Goal: Information Seeking & Learning: Learn about a topic

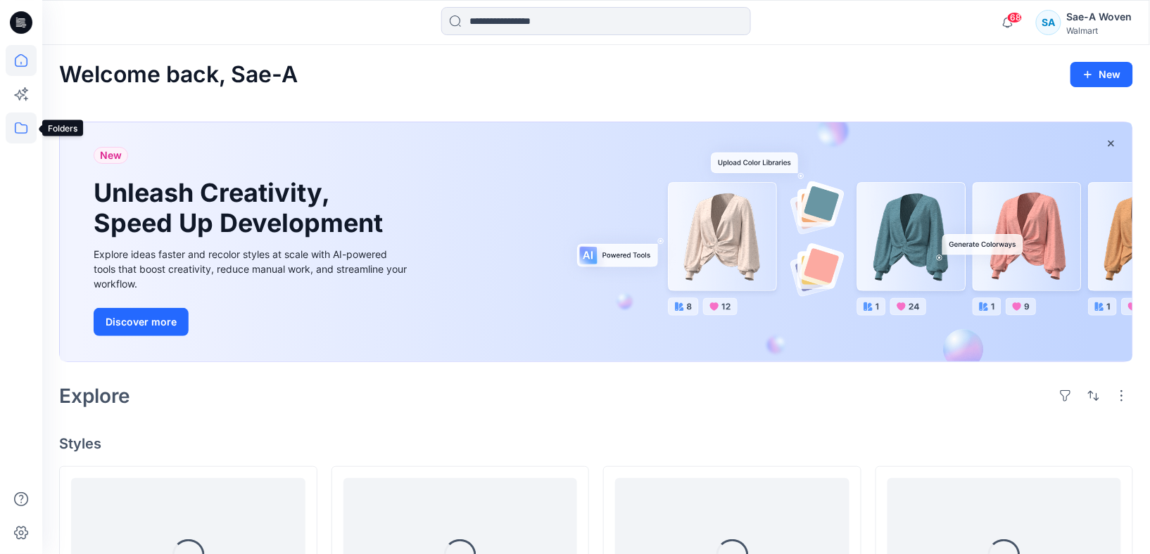
click at [12, 128] on icon at bounding box center [21, 128] width 31 height 31
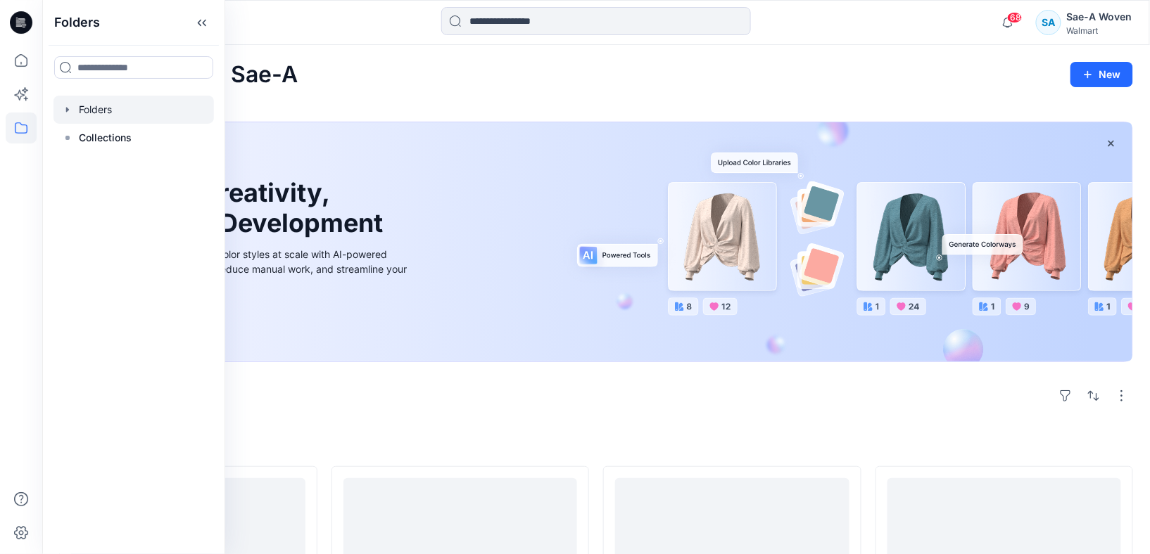
click at [110, 102] on div at bounding box center [133, 110] width 160 height 28
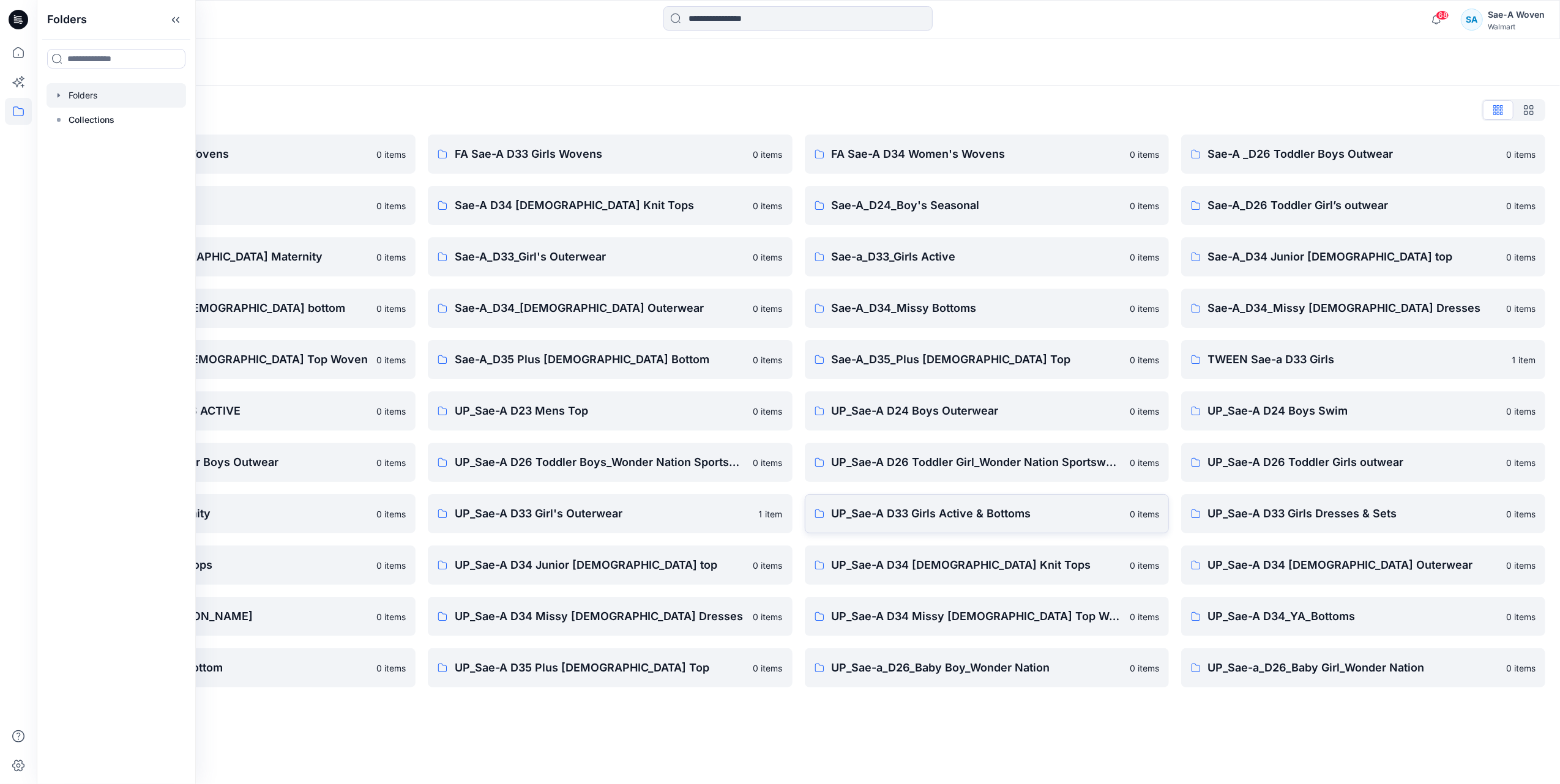
click at [953, 482] on link "UP_Sae-A D33 Girls Active & Bottoms 0 items" at bounding box center [986, 514] width 364 height 39
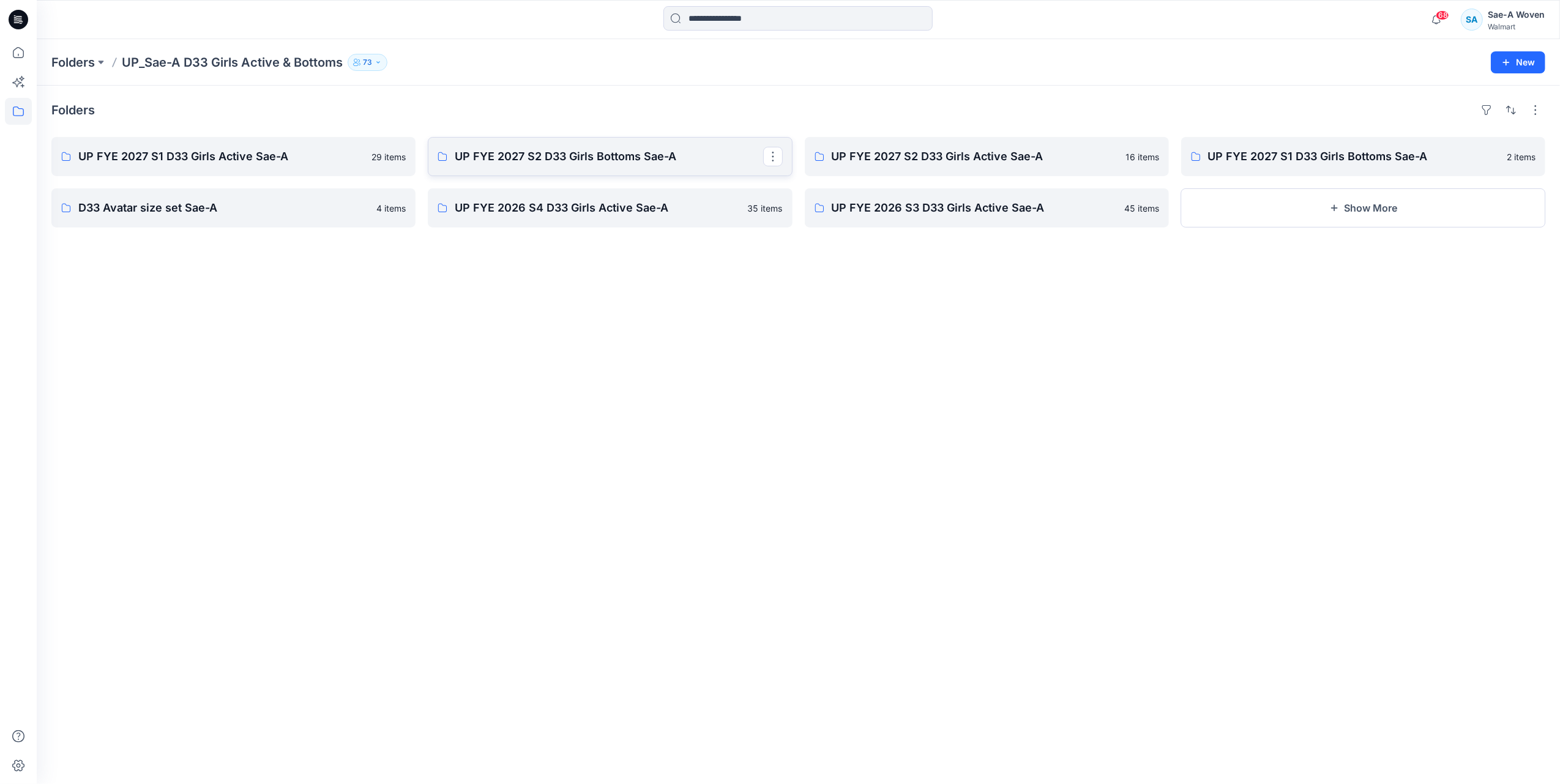
click at [600, 156] on p "UP FYE 2027 S2 D33 Girls Bottoms Sae-A" at bounding box center [609, 156] width 308 height 17
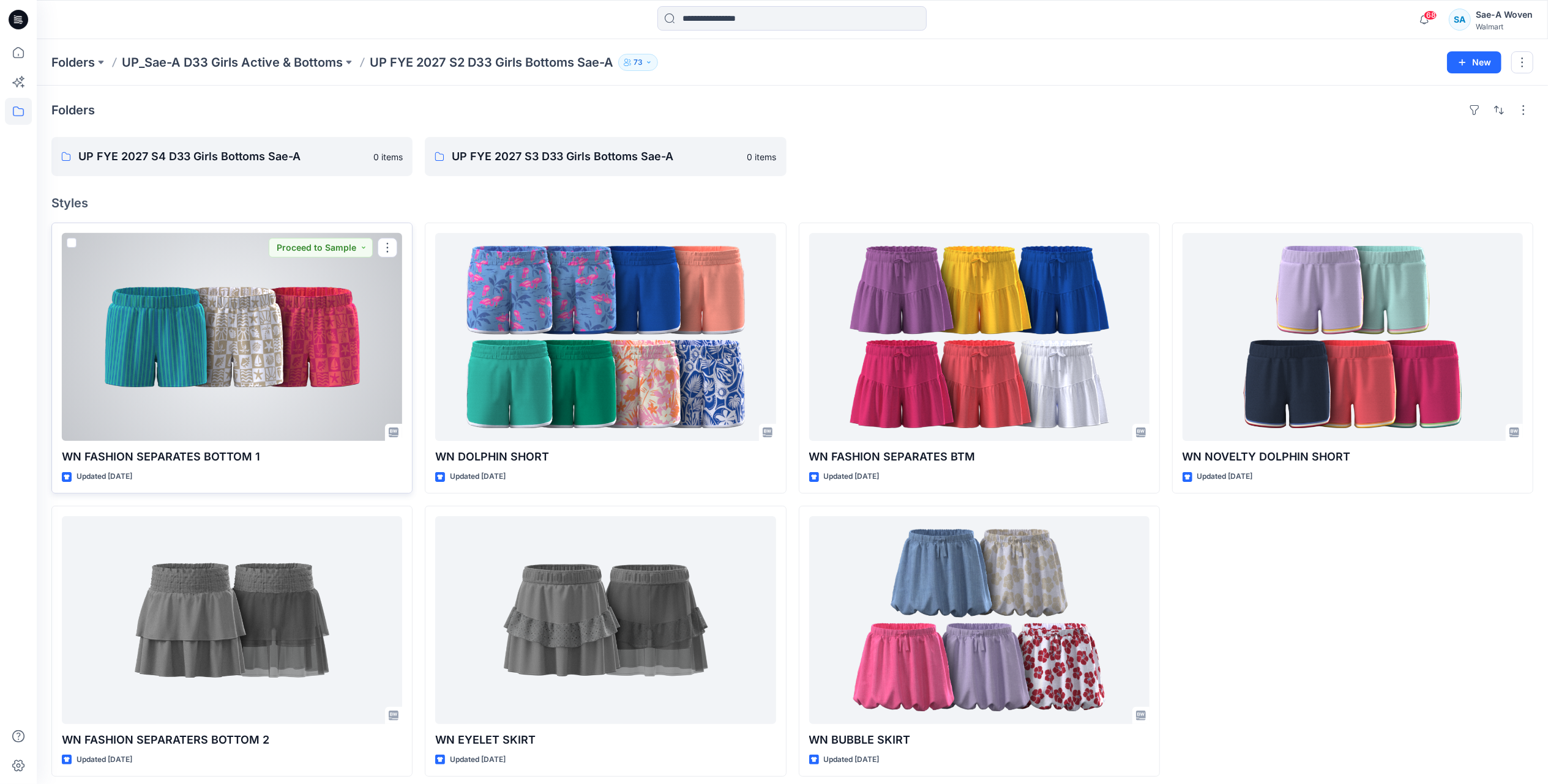
click at [197, 350] on div at bounding box center [231, 336] width 340 height 208
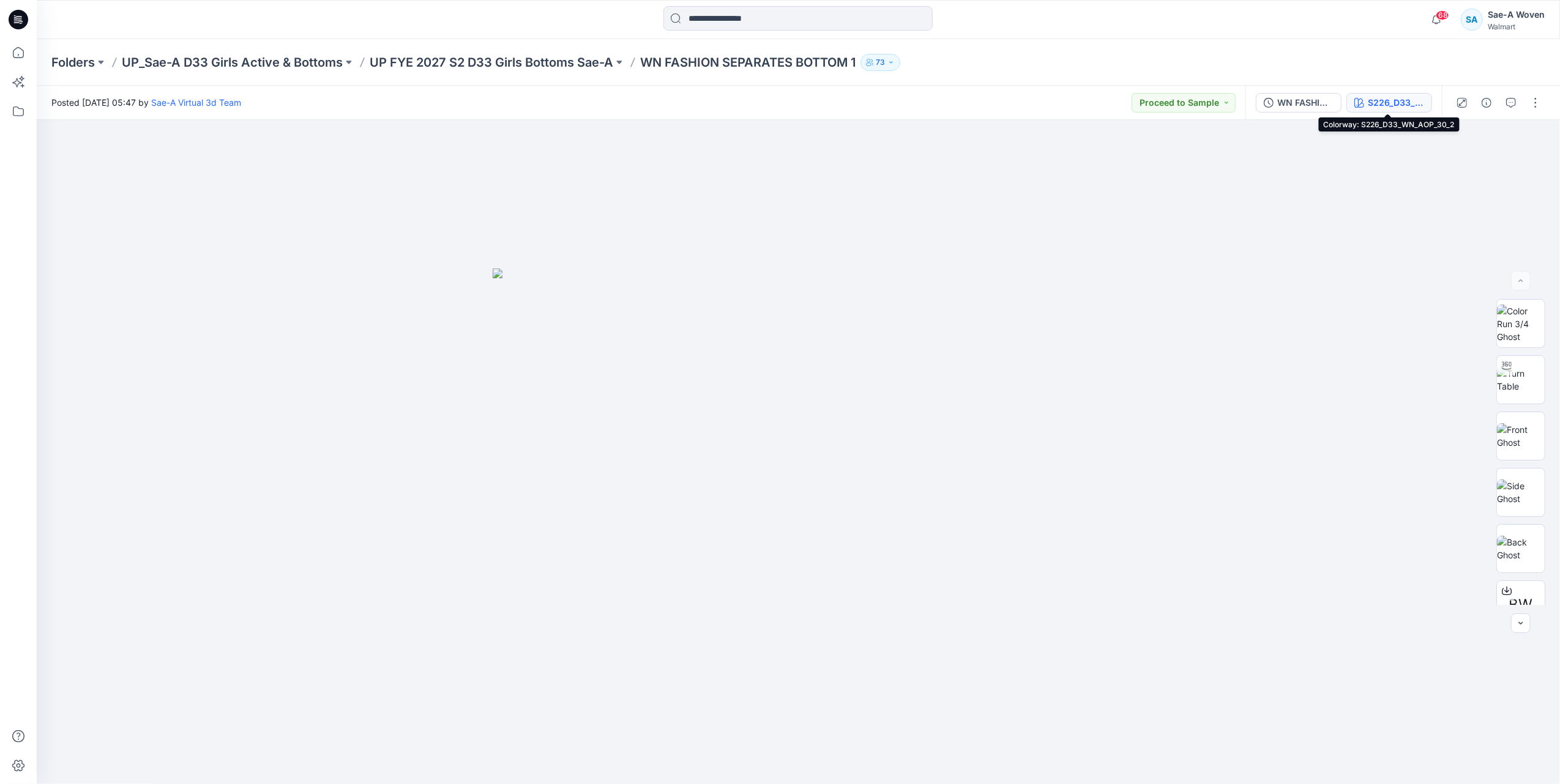
click at [999, 101] on div "S226_D33_WN_AOP_30_2" at bounding box center [1396, 102] width 57 height 13
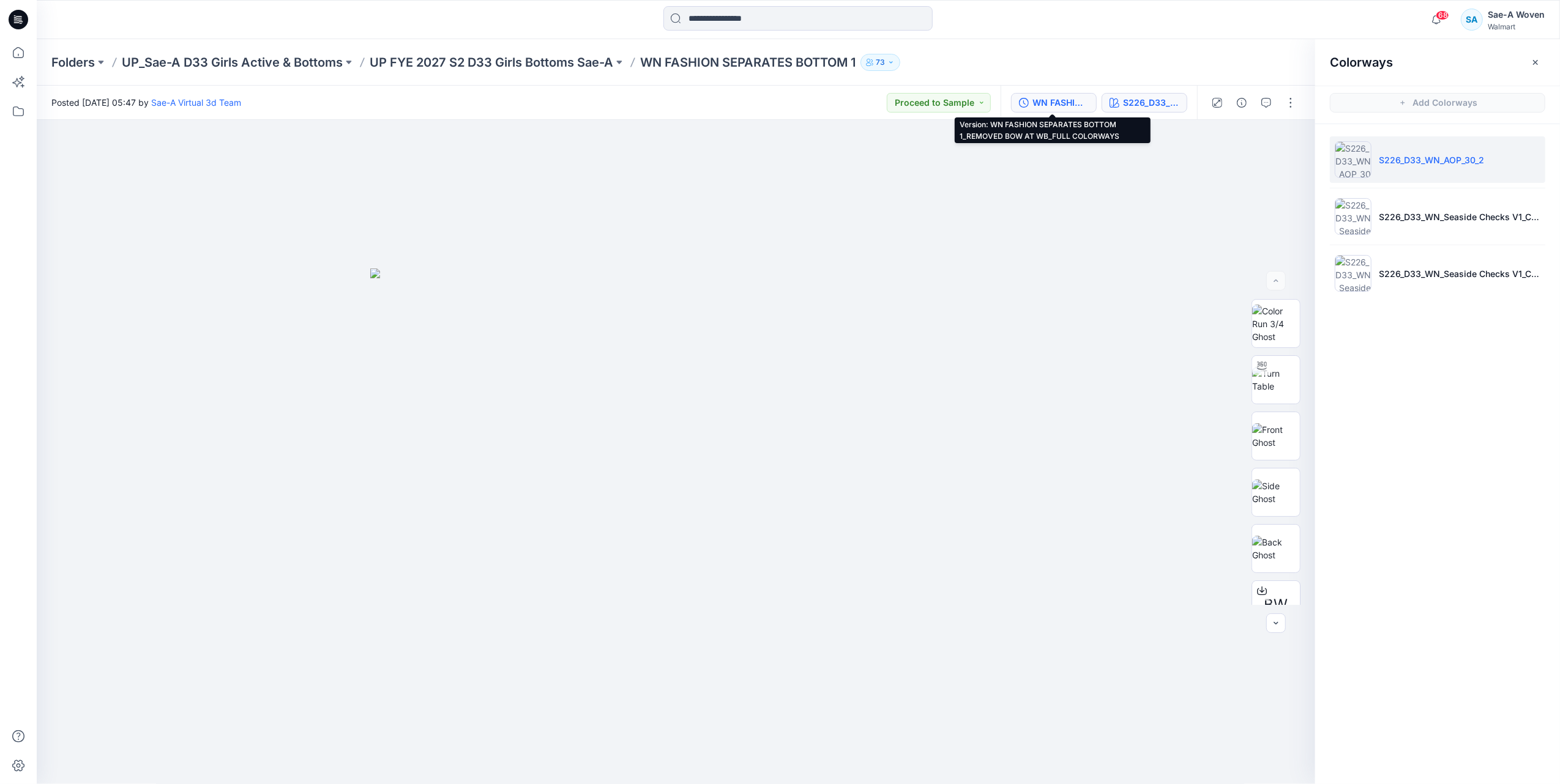
click at [999, 103] on div "WN FASHION SEPARATES BOTTOM 1_REMOVED BOW AT WB_FULL COLORWAYS" at bounding box center [1060, 102] width 57 height 13
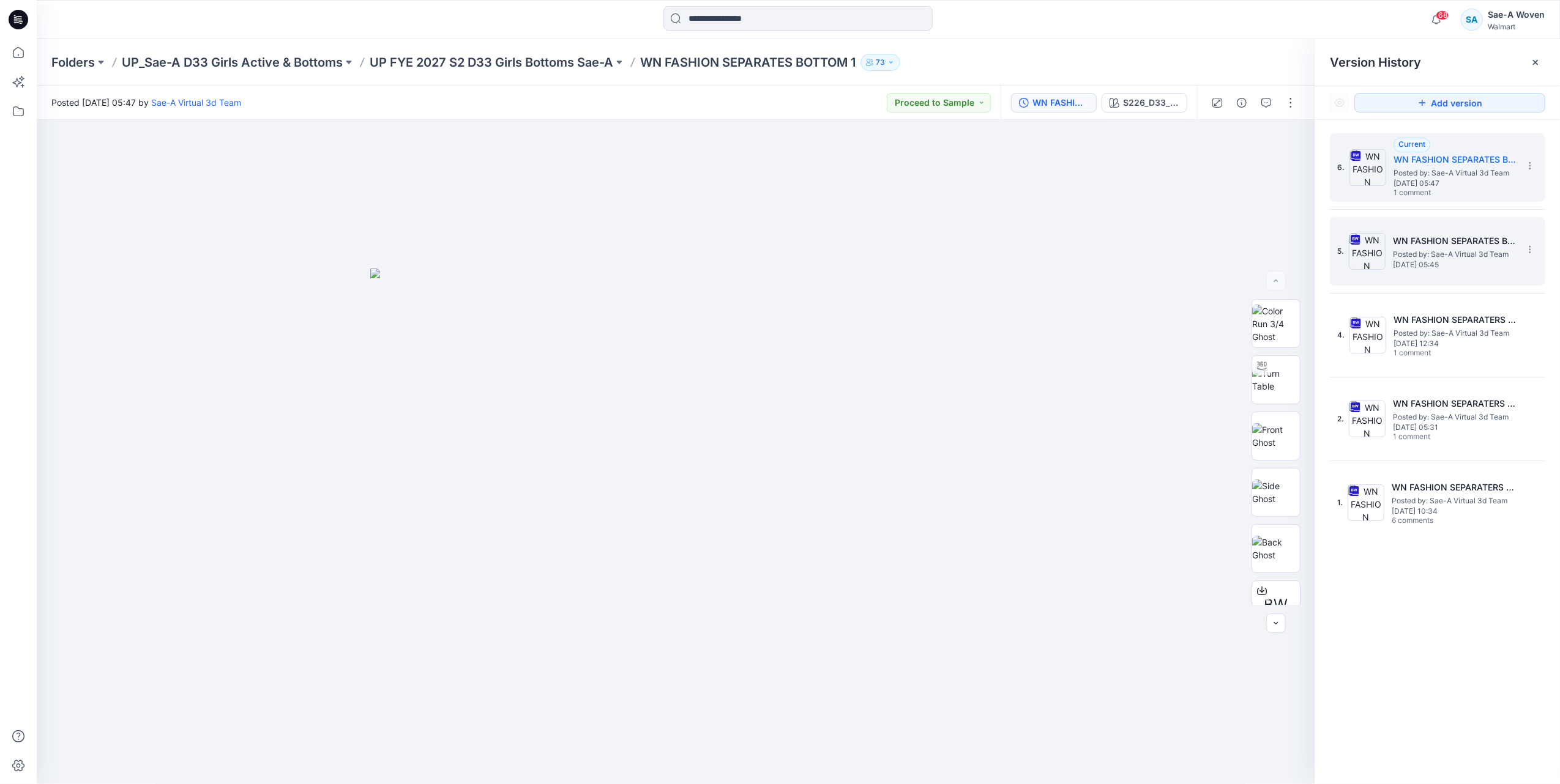
click at [999, 259] on span "Posted by: Sae-A Virtual 3d Team" at bounding box center [1454, 255] width 123 height 12
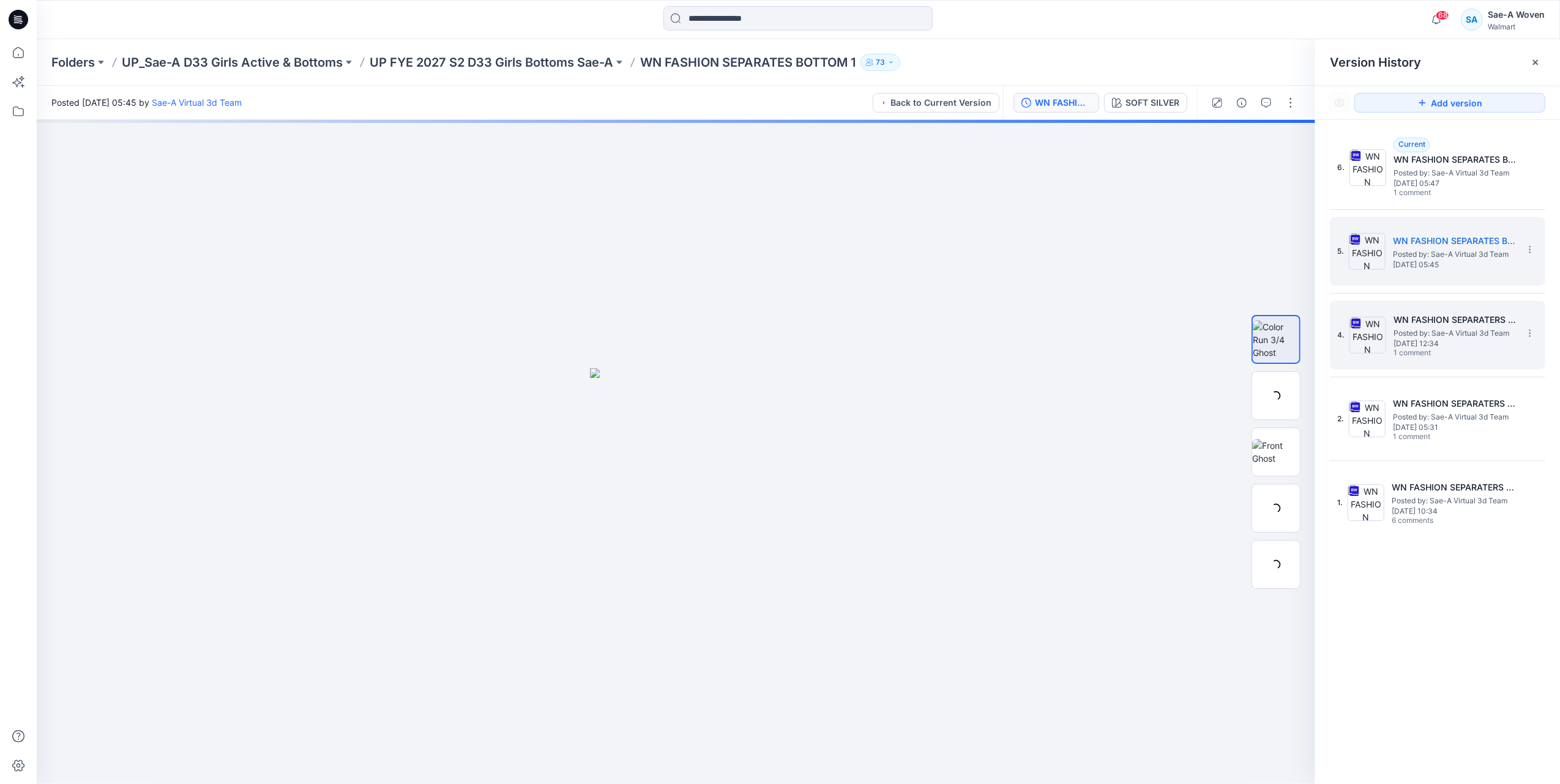
click at [999, 337] on span "Posted by: Sae-A Virtual 3d Team" at bounding box center [1454, 333] width 123 height 12
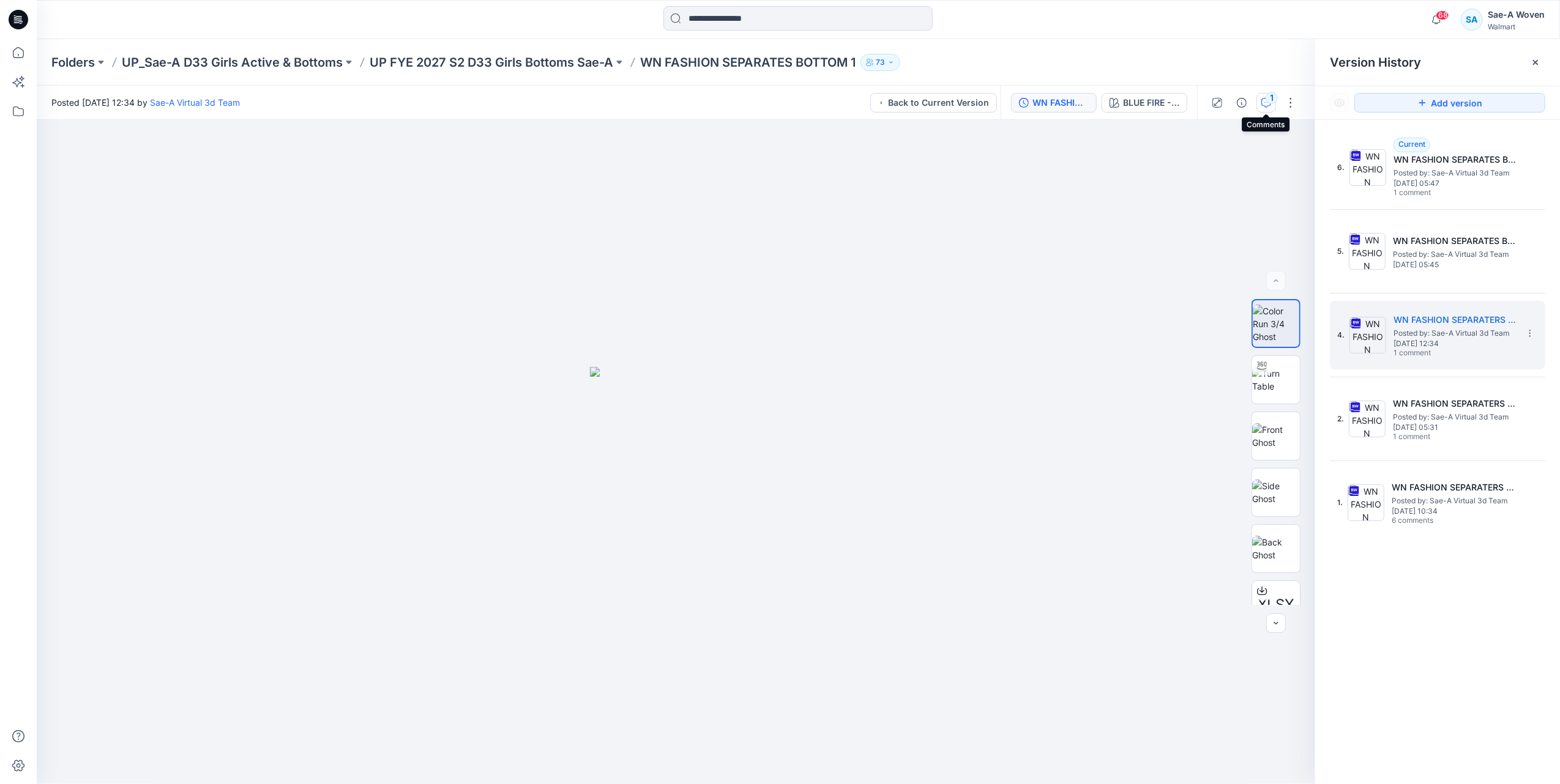
click at [999, 98] on icon "button" at bounding box center [1265, 103] width 10 height 10
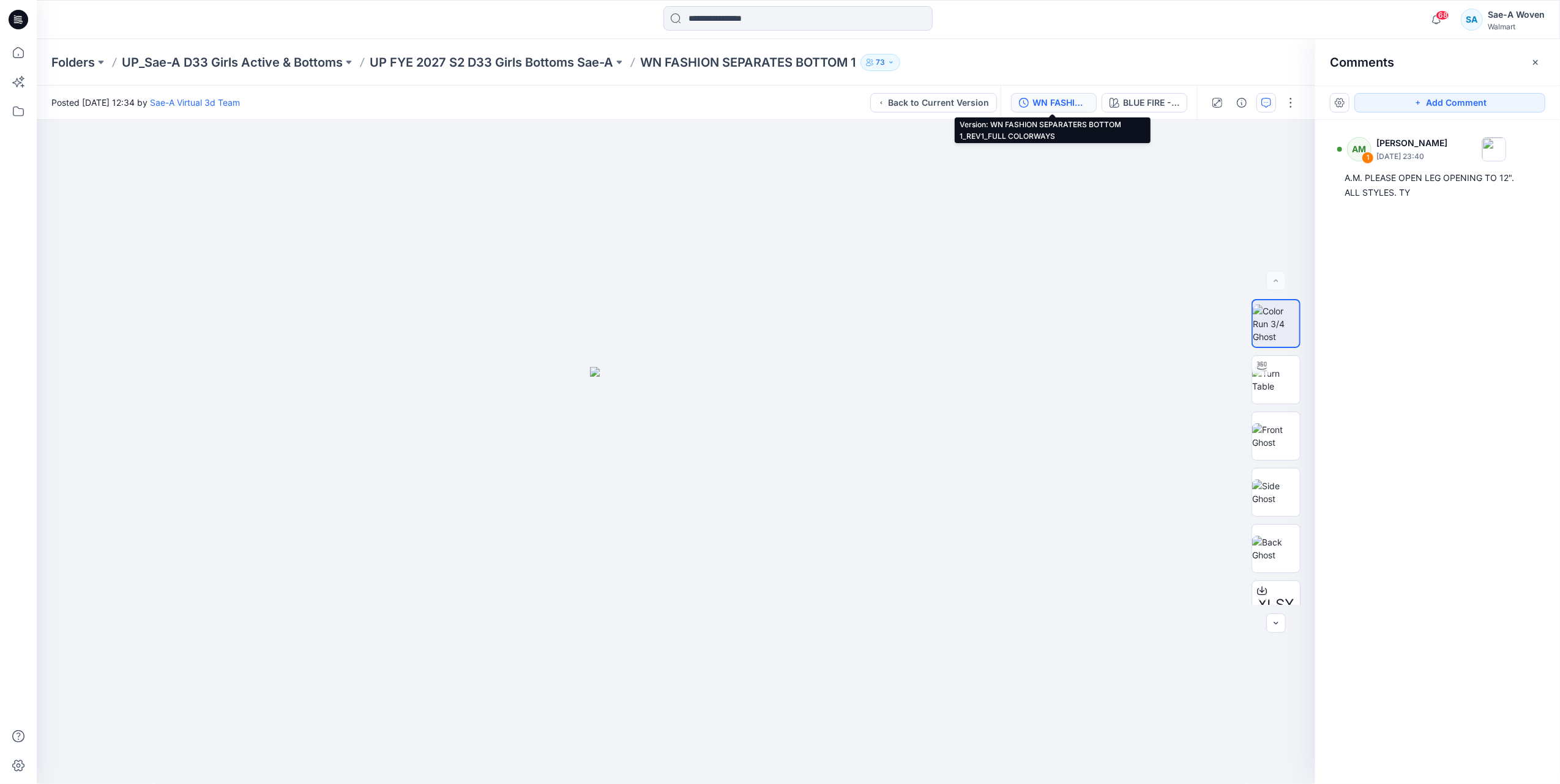
drag, startPoint x: 1033, startPoint y: 99, endPoint x: 1039, endPoint y: 106, distance: 9.2
click at [999, 99] on div "WN FASHION SEPARATERS BOTTOM 1_REV1_FULL COLORWAYS" at bounding box center [1060, 102] width 57 height 13
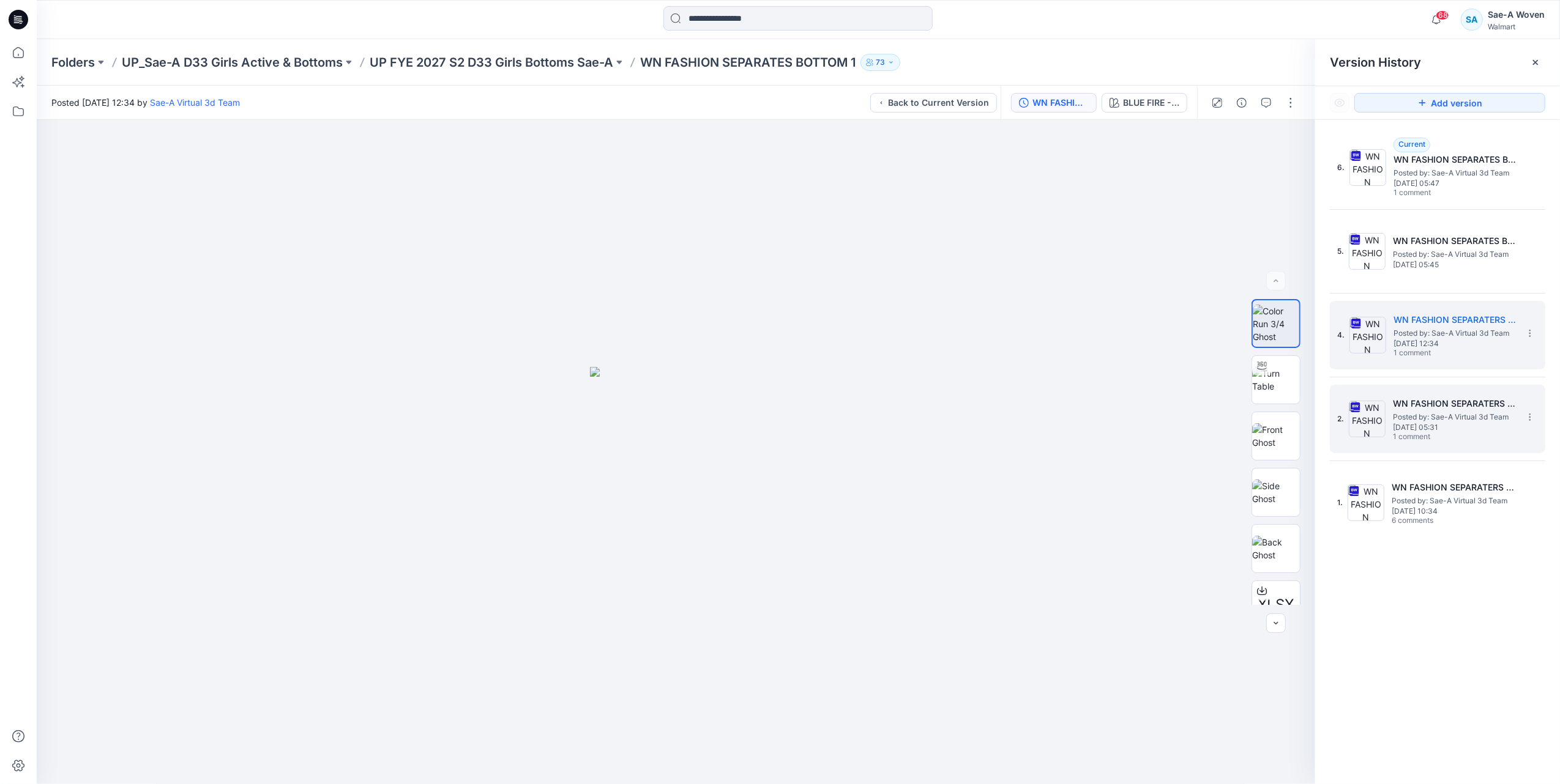
click at [999, 429] on span "[DATE] 05:31" at bounding box center [1454, 428] width 123 height 9
click at [999, 100] on icon "button" at bounding box center [1265, 103] width 10 height 10
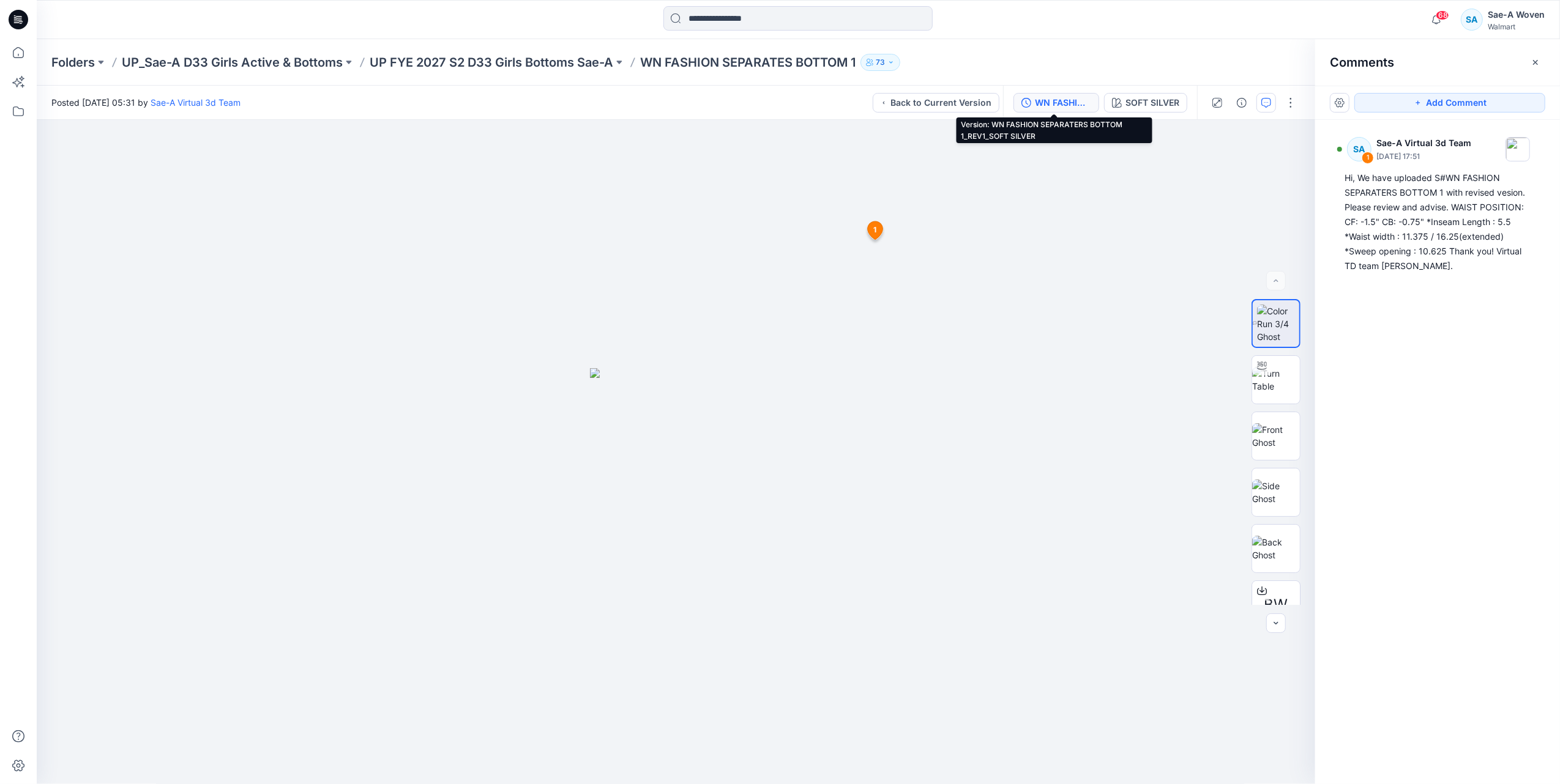
click at [999, 101] on div "WN FASHION SEPARATERS BOTTOM 1_REV1_SOFT SILVER" at bounding box center [1063, 102] width 57 height 13
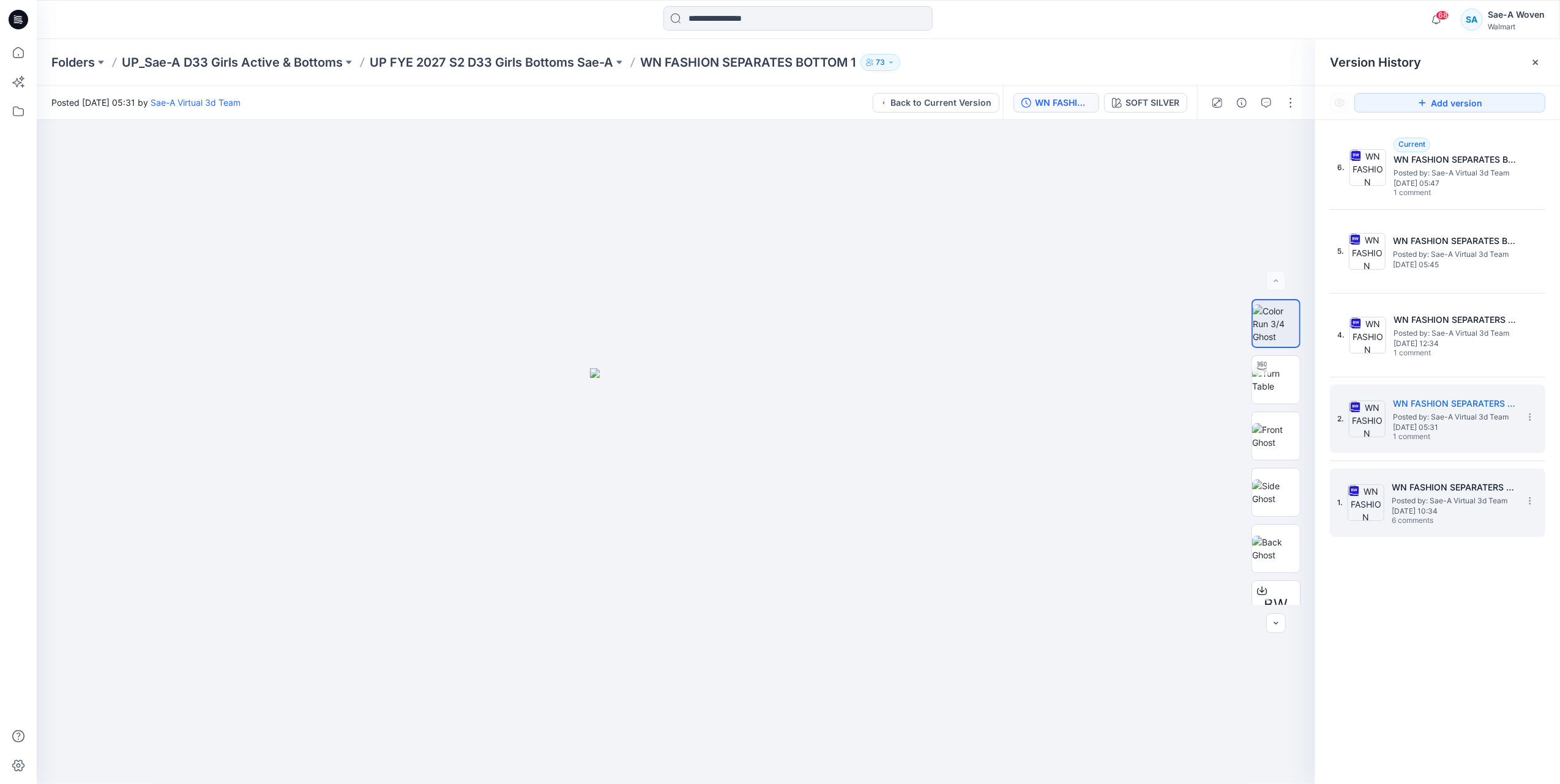
click at [999, 482] on h5 "WN FASHION SEPARATERS BOTTOM 1_SOFT SILVER" at bounding box center [1452, 487] width 123 height 15
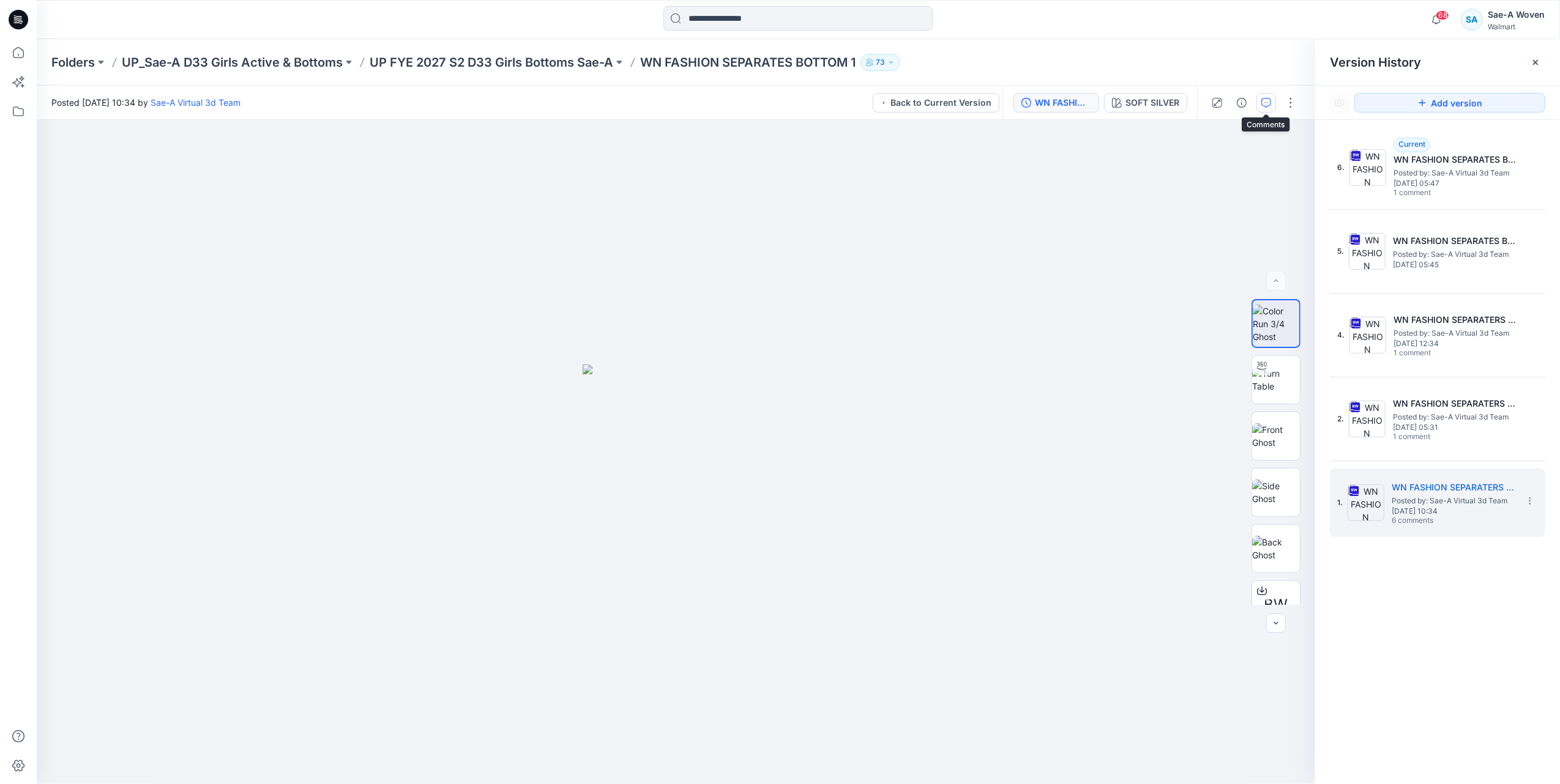
click at [999, 104] on icon "button" at bounding box center [1265, 103] width 10 height 10
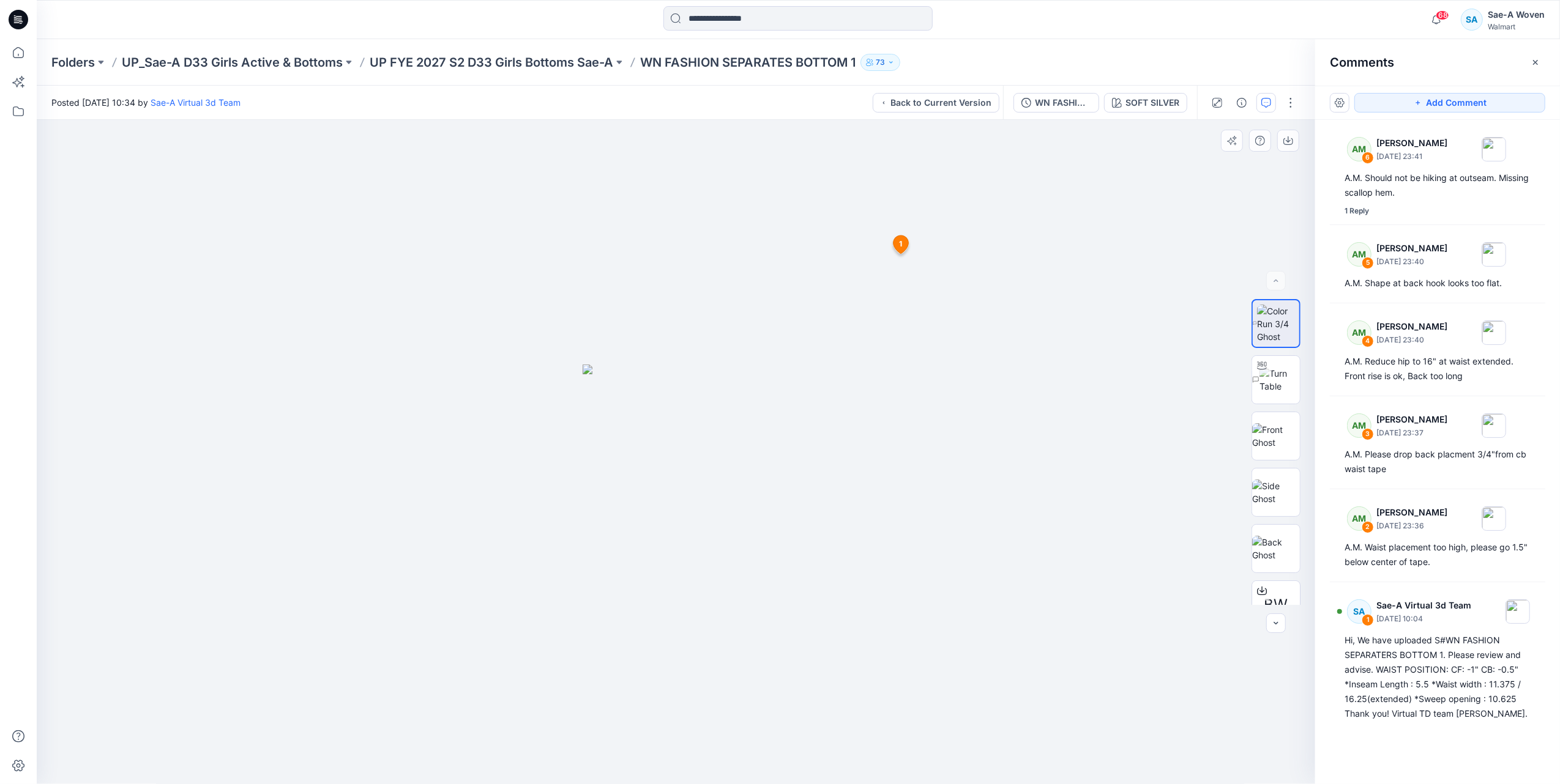
click at [903, 243] on icon at bounding box center [901, 244] width 16 height 18
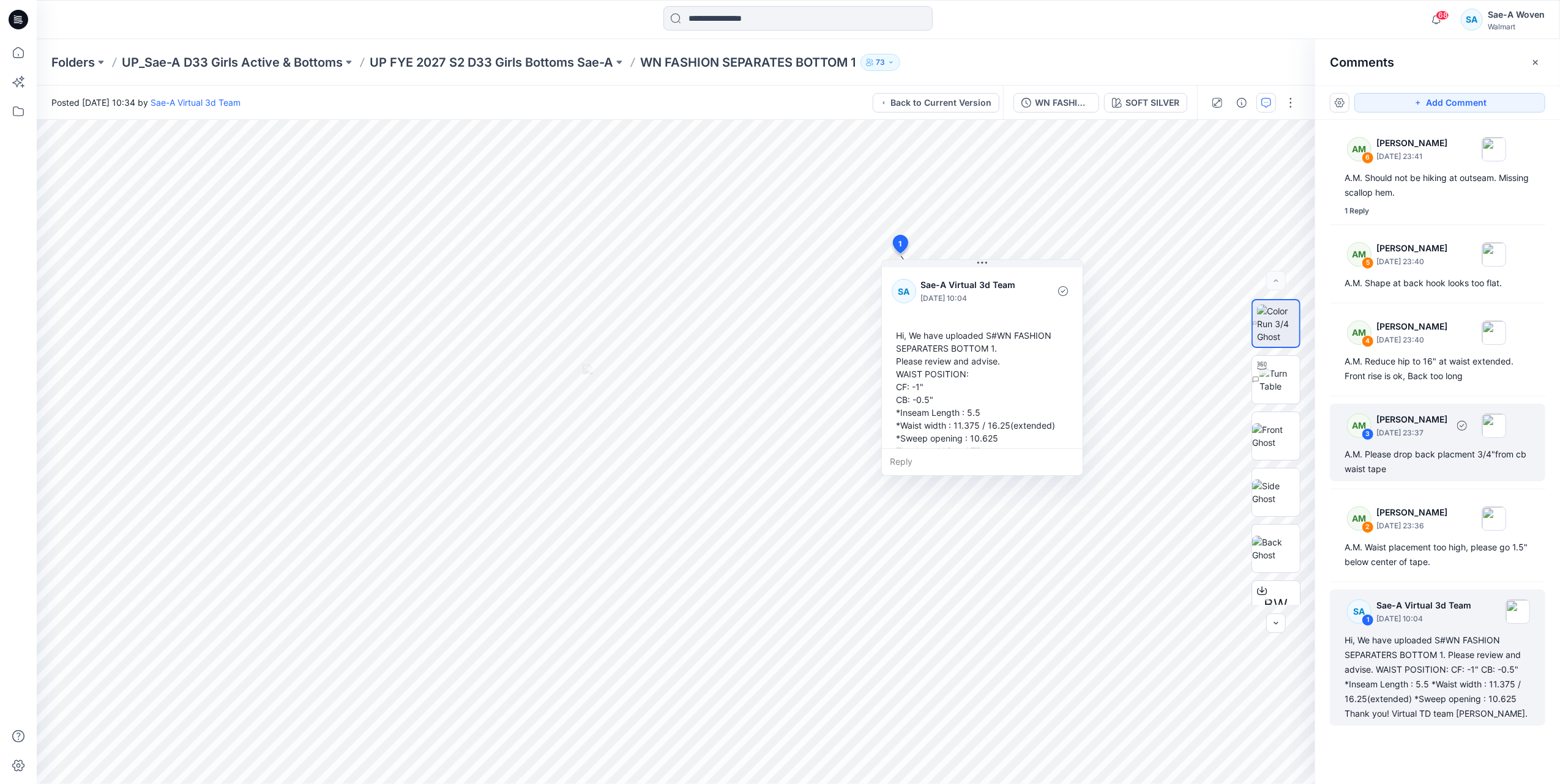
click at [999, 453] on div "A.M. Please drop back placment 3/4"from cb waist tape" at bounding box center [1437, 462] width 186 height 30
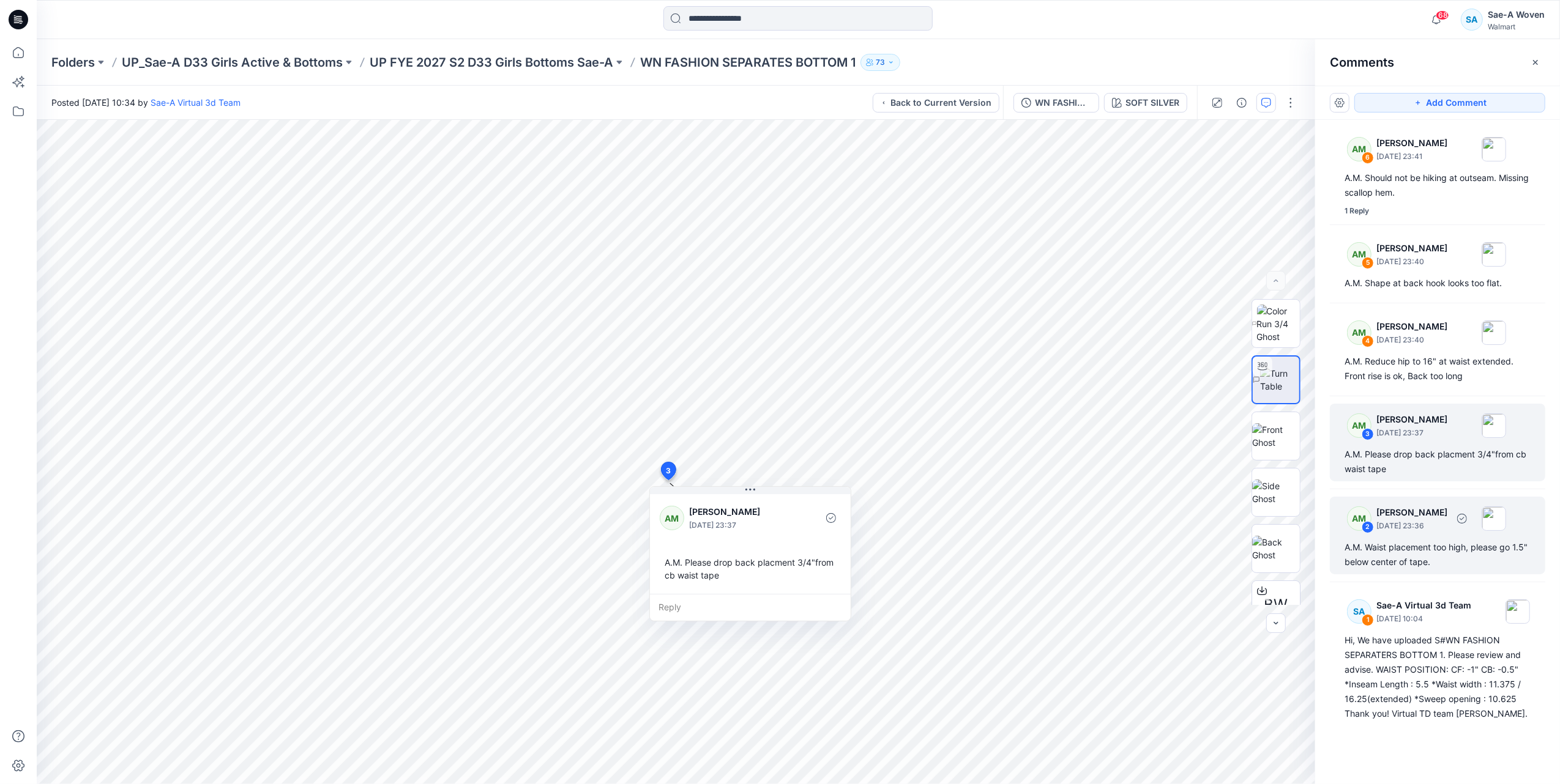
click at [999, 163] on p "[DATE] 23:36" at bounding box center [1412, 156] width 71 height 12
click at [999, 454] on div "A.M. Please drop back placment 3/4"from cb waist tape" at bounding box center [1437, 462] width 186 height 30
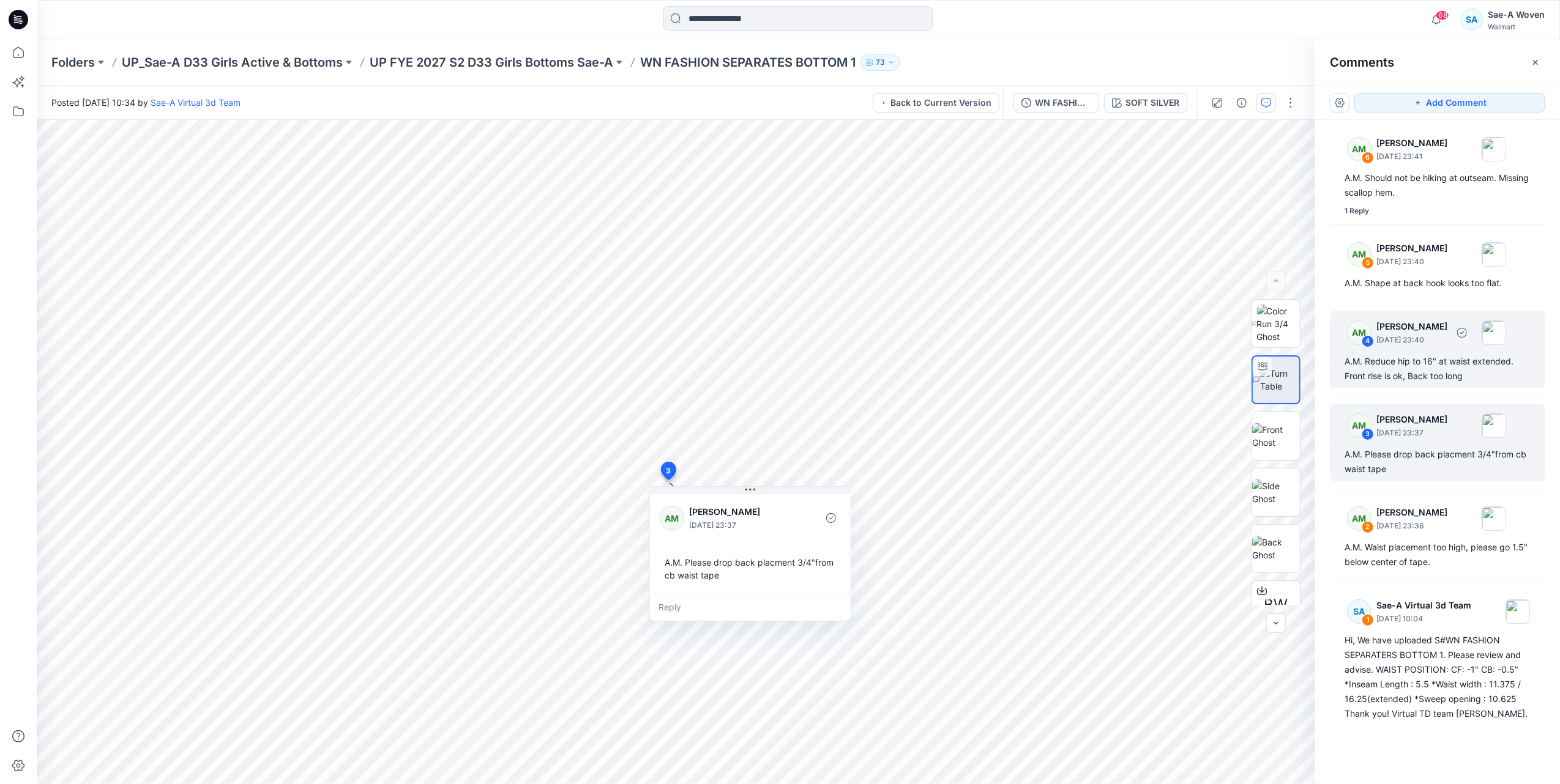
click at [999, 351] on div "AM 4 [PERSON_NAME] [DATE] 23:40 A.M. Reduce hip to 16" at waist extended. Front…" at bounding box center [1437, 349] width 216 height 77
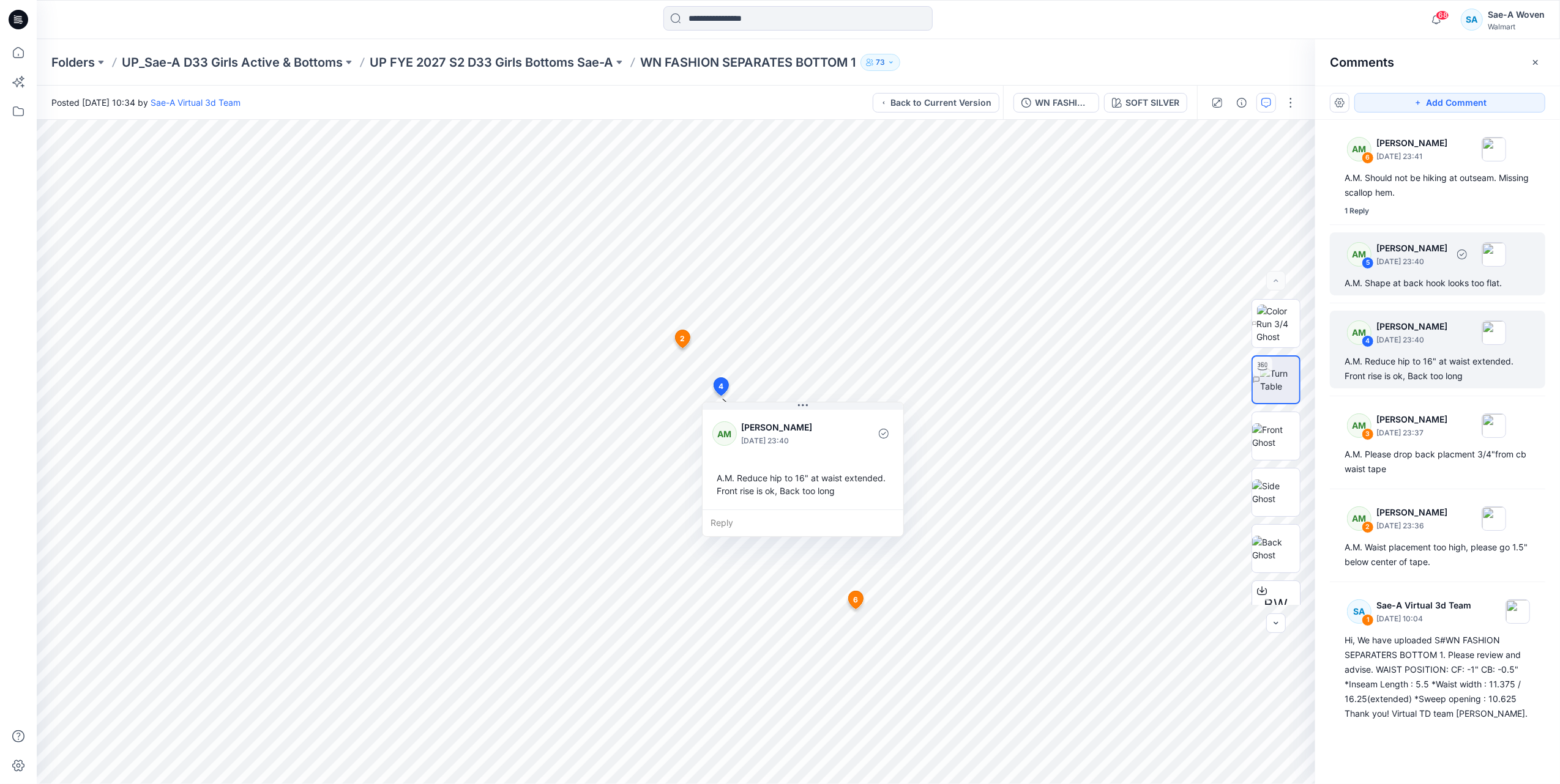
click at [999, 163] on p "[DATE] 23:40" at bounding box center [1412, 156] width 71 height 12
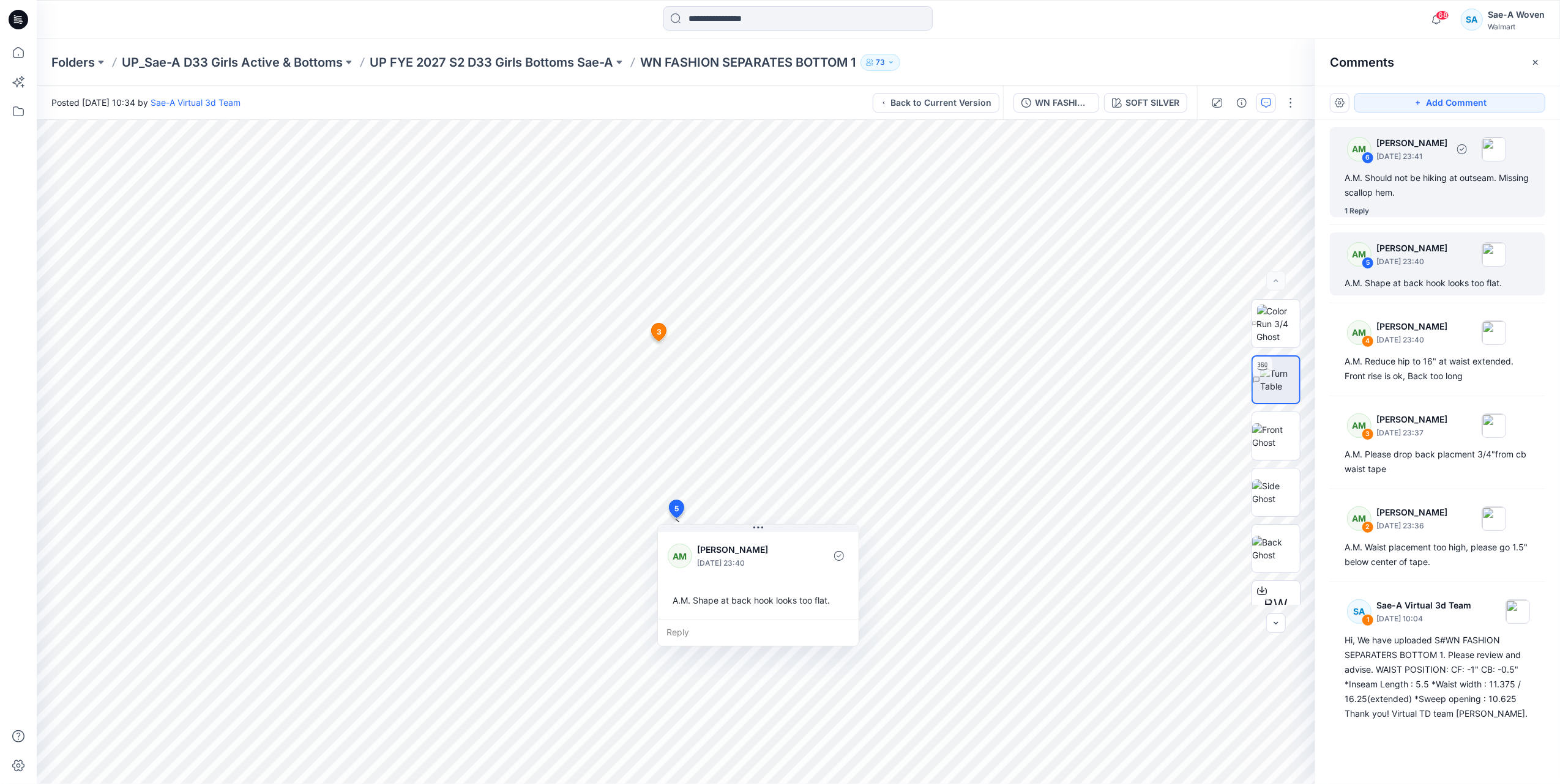
click at [999, 170] on div "A.M. Should not be hiking at outseam. Missing scallop hem." at bounding box center [1437, 185] width 186 height 30
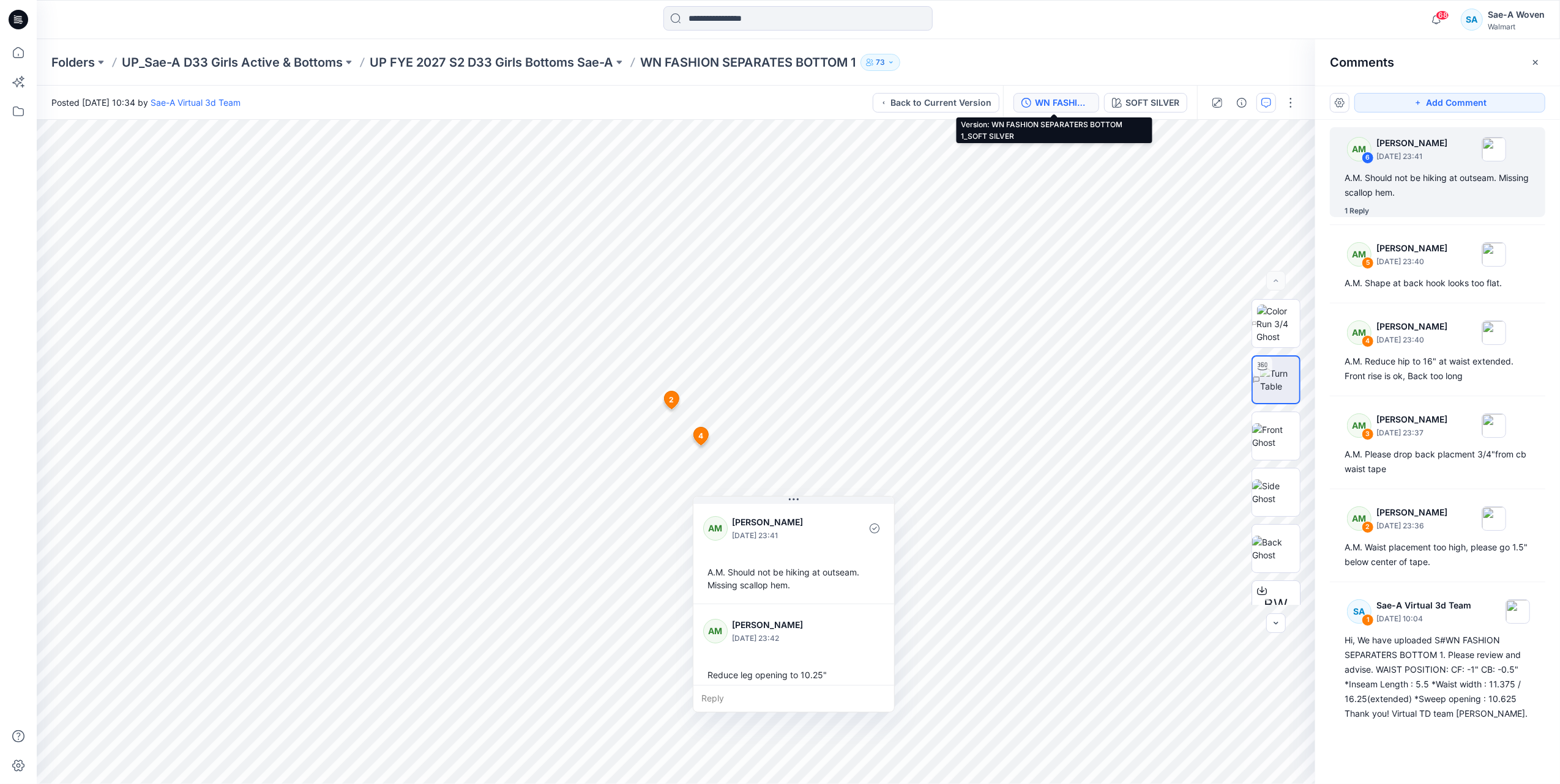
click at [999, 103] on div "WN FASHION SEPARATERS BOTTOM 1_SOFT SILVER" at bounding box center [1063, 102] width 57 height 13
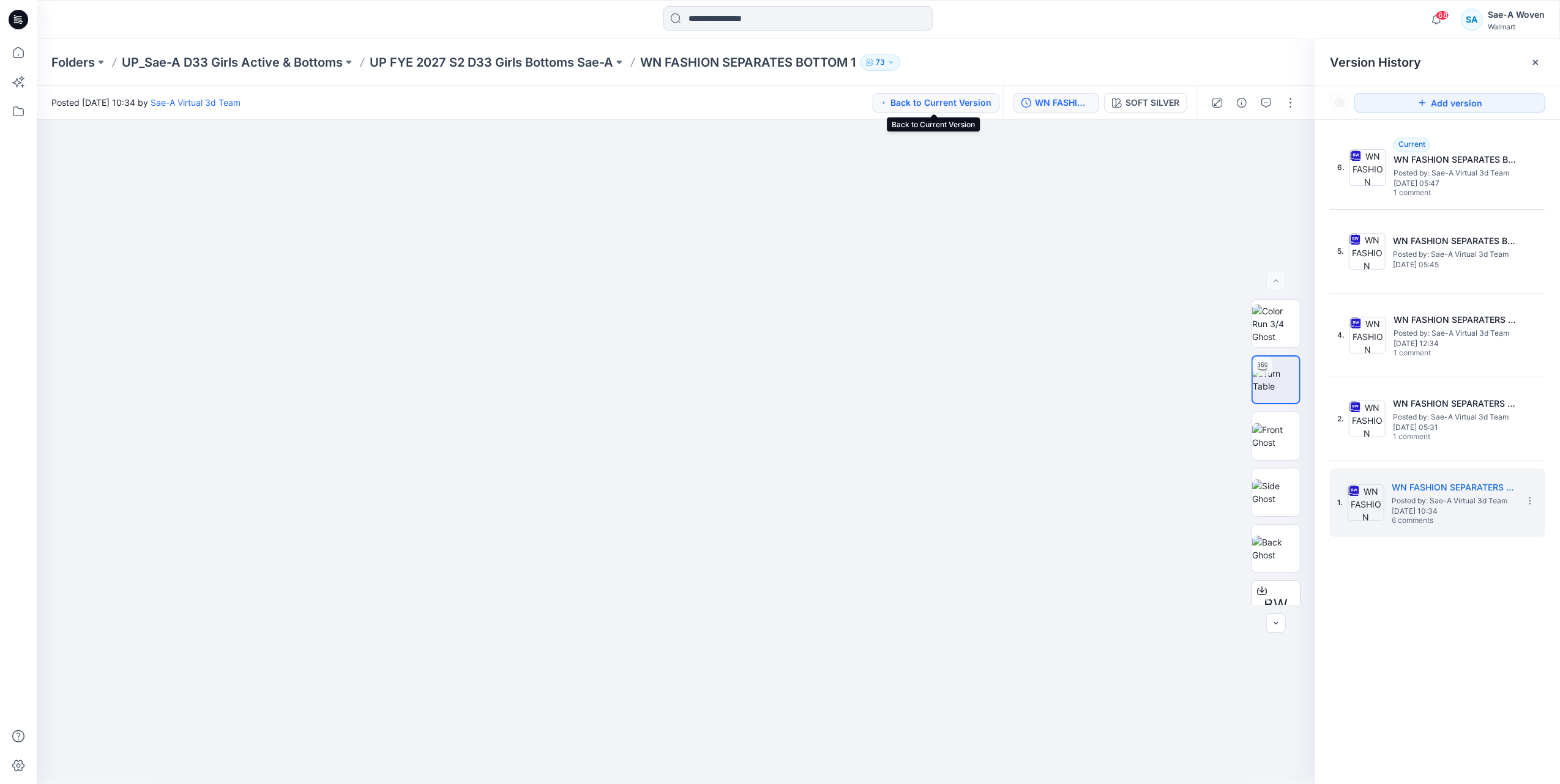
click at [943, 108] on button "Back to Current Version" at bounding box center [936, 103] width 127 height 20
